Goal: Task Accomplishment & Management: Complete application form

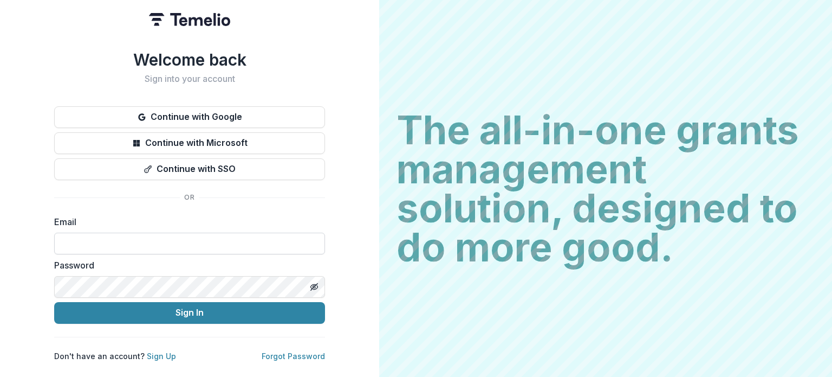
click at [147, 238] on input at bounding box center [189, 243] width 271 height 22
type input "**********"
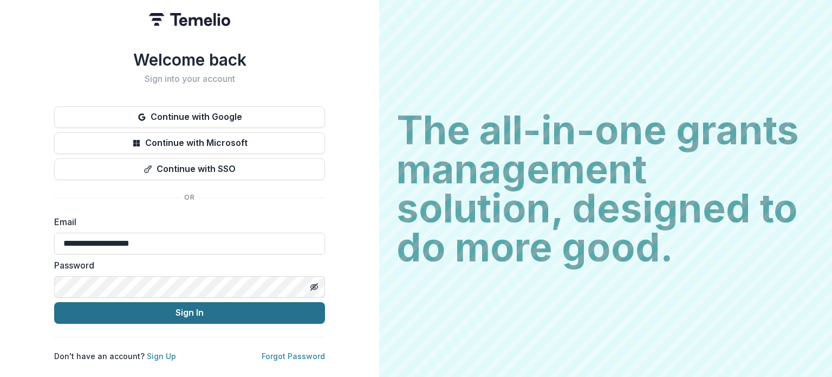
click at [119, 314] on button "Sign In" at bounding box center [189, 313] width 271 height 22
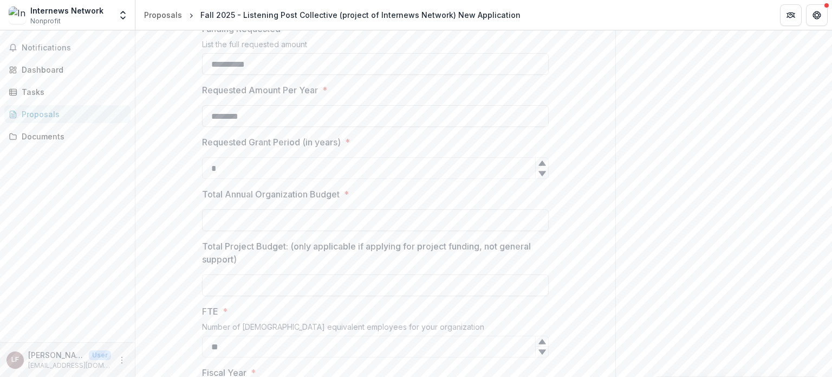
click at [326, 149] on div "Requested Grant Period (in years) * *" at bounding box center [375, 156] width 347 height 43
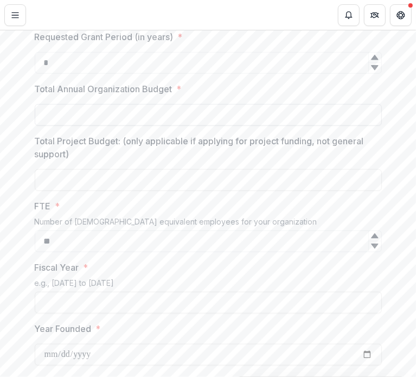
scroll to position [483, 0]
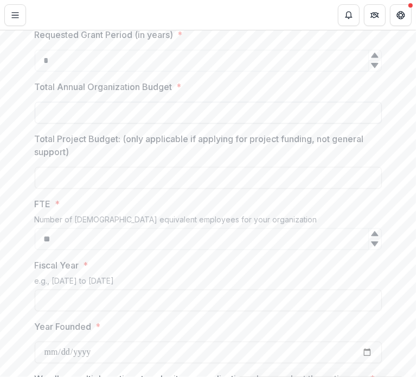
drag, startPoint x: 88, startPoint y: 99, endPoint x: 93, endPoint y: 110, distance: 11.9
click at [88, 101] on div "Total Annual Organization Budget *" at bounding box center [208, 101] width 347 height 43
click at [93, 110] on input "Total Annual Organization Budget *" at bounding box center [208, 113] width 347 height 22
type input "**********"
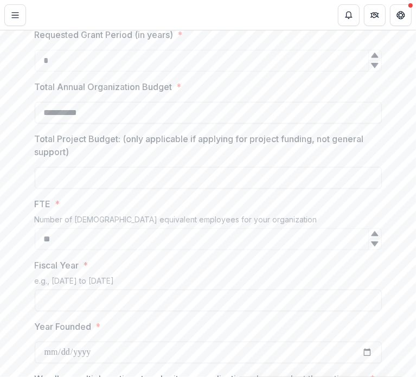
scroll to position [592, 0]
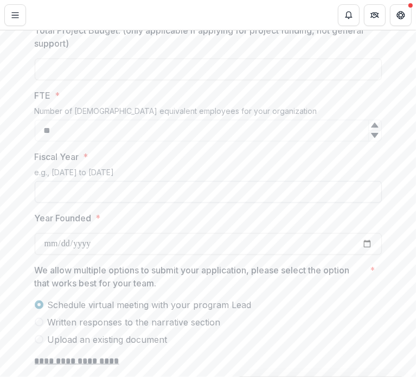
click at [113, 192] on input "Fiscal Year *" at bounding box center [208, 192] width 347 height 22
click at [128, 192] on input "Fiscal Year *" at bounding box center [208, 192] width 347 height 22
type input "**********"
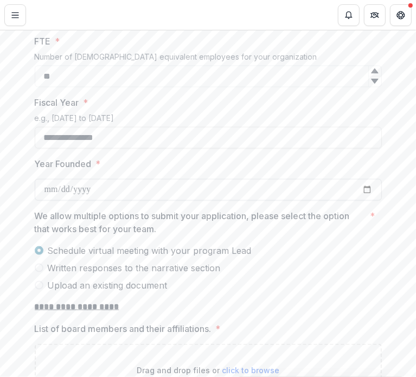
scroll to position [646, 0]
click at [74, 189] on input "Year Founded *" at bounding box center [208, 190] width 347 height 22
click at [138, 179] on input "Year Founded *" at bounding box center [208, 190] width 347 height 22
drag, startPoint x: 136, startPoint y: 191, endPoint x: 311, endPoint y: 183, distance: 175.2
click at [141, 191] on input "Year Founded *" at bounding box center [208, 190] width 347 height 22
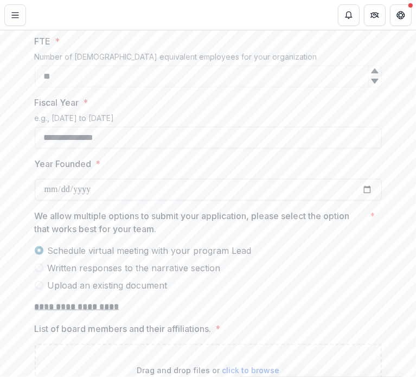
click at [345, 192] on input "Year Founded *" at bounding box center [208, 190] width 347 height 22
type input "**********"
click at [304, 244] on label "Schedule virtual meeting with your program Lead" at bounding box center [208, 250] width 347 height 13
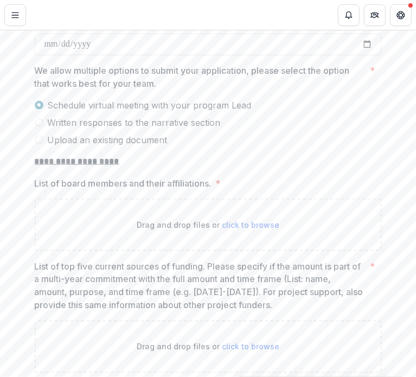
scroll to position [863, 0]
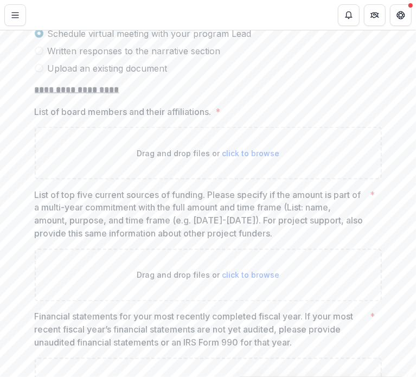
click at [278, 212] on p "List of top five current sources of funding. Please specify if the amount is pa…" at bounding box center [200, 214] width 331 height 52
